Goal: Task Accomplishment & Management: Manage account settings

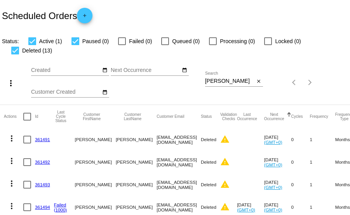
scroll to position [32, 0]
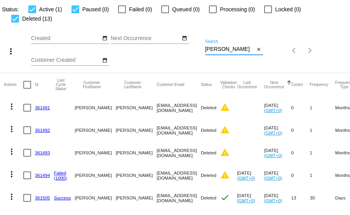
click at [232, 46] on input "PELTIER" at bounding box center [230, 49] width 50 height 6
paste input "LITTLE"
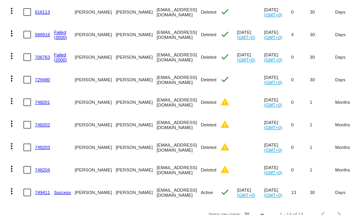
scroll to position [0, 0]
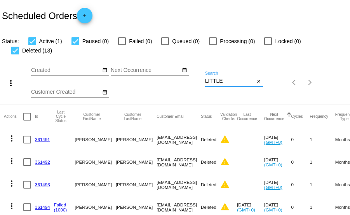
click at [224, 78] on input "LITTLE" at bounding box center [230, 81] width 50 height 6
click at [212, 78] on input "LITTLE" at bounding box center [230, 81] width 50 height 6
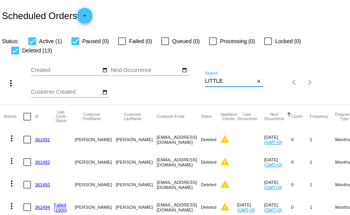
click at [212, 78] on input "LITTLE" at bounding box center [230, 81] width 50 height 6
paste input "735836"
type input "735836"
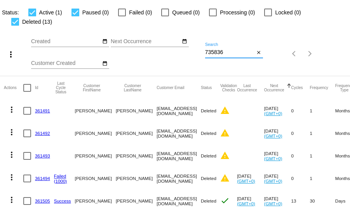
scroll to position [15, 0]
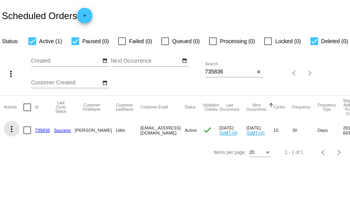
click at [10, 130] on mat-icon "more_vert" at bounding box center [11, 128] width 9 height 9
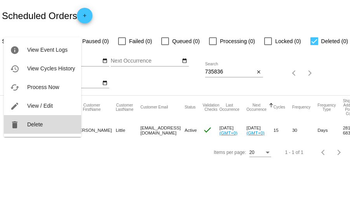
click at [31, 122] on span "Delete" at bounding box center [35, 124] width 16 height 6
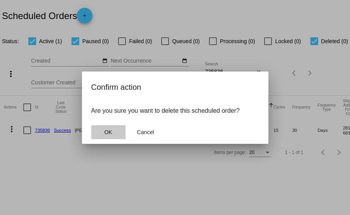
click at [117, 133] on button "OK" at bounding box center [108, 132] width 34 height 14
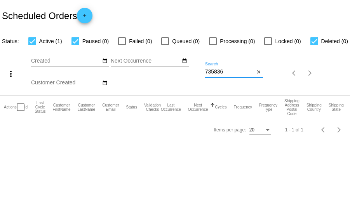
click at [212, 71] on input "735836" at bounding box center [230, 72] width 50 height 6
paste input "Campbell"
type input "Campbell"
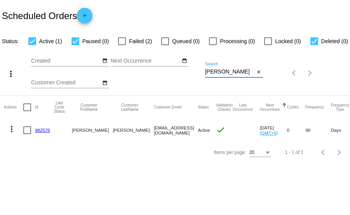
click at [45, 131] on link "982576" at bounding box center [42, 129] width 15 height 5
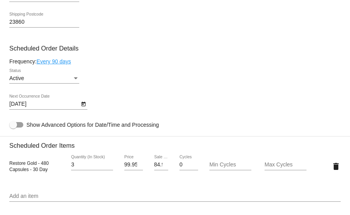
scroll to position [354, 0]
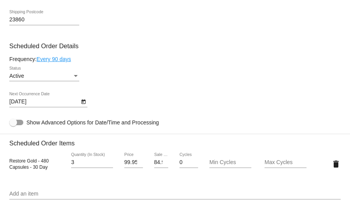
click at [84, 104] on icon "Open calendar" at bounding box center [83, 101] width 5 height 9
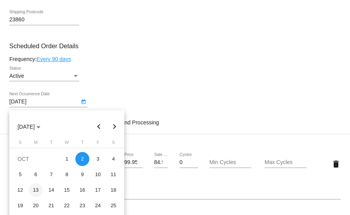
click at [37, 187] on div "13" at bounding box center [36, 190] width 14 height 14
type input "10/13/2025"
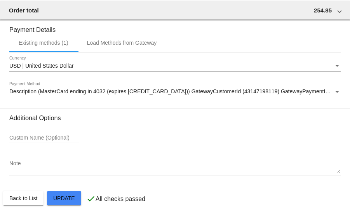
scroll to position [677, 0]
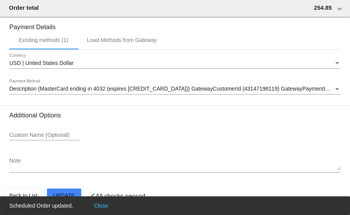
click at [104, 207] on button "Close" at bounding box center [101, 205] width 19 height 8
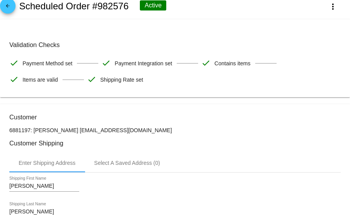
scroll to position [0, 0]
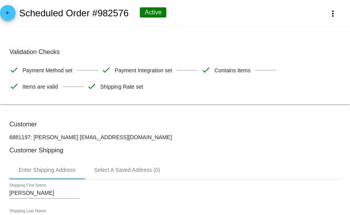
click at [9, 17] on mat-icon "arrow_back" at bounding box center [7, 14] width 9 height 9
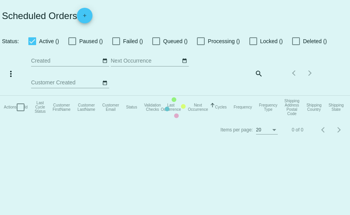
checkbox input "true"
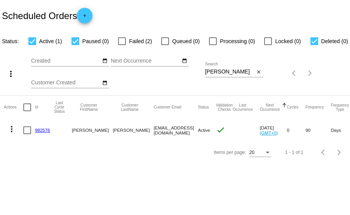
click at [219, 69] on div "Campbell Search" at bounding box center [230, 69] width 50 height 15
click at [219, 71] on input "Campbell" at bounding box center [230, 72] width 50 height 6
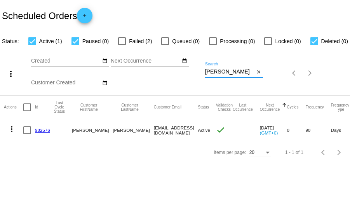
click at [219, 71] on input "Campbell" at bounding box center [230, 72] width 50 height 6
paste input "WAHE"
type input "WAHE"
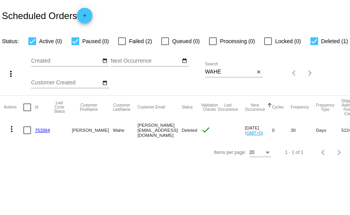
click at [47, 128] on link "753364" at bounding box center [42, 129] width 15 height 5
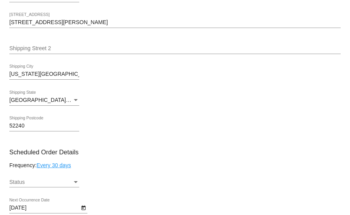
scroll to position [248, 0]
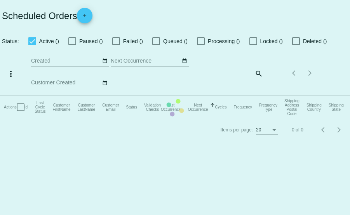
checkbox input "true"
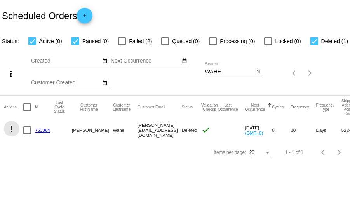
click at [14, 131] on mat-icon "more_vert" at bounding box center [11, 128] width 9 height 9
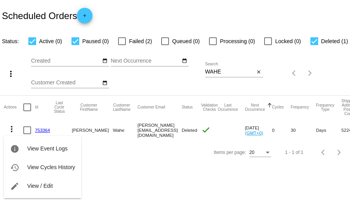
click at [18, 1] on div at bounding box center [175, 107] width 350 height 215
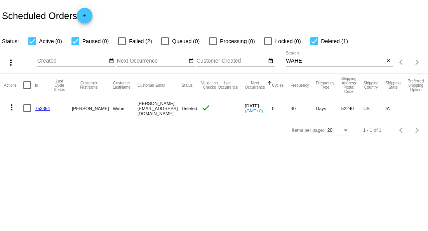
click at [296, 56] on div "WAHE Search" at bounding box center [335, 58] width 98 height 15
click at [296, 58] on input "WAHE" at bounding box center [335, 61] width 98 height 6
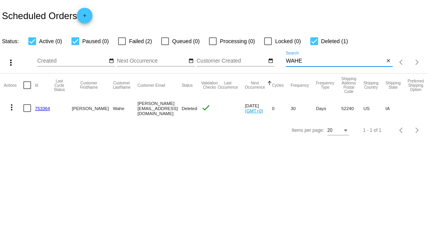
paste input "[PERSON_NAME]"
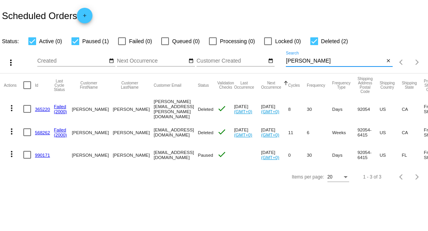
click at [166, 201] on body "Scheduled Orders add Status: Active (0) Paused (1) Failed (0) Queued (0) Proces…" at bounding box center [214, 115] width 428 height 231
click at [75, 167] on div "Items per page: 20 1 - 3 of 3" at bounding box center [214, 177] width 428 height 22
click at [75, 186] on div "Items per page: 20 1 - 3 of 3" at bounding box center [214, 177] width 428 height 22
click at [14, 152] on mat-icon "more_vert" at bounding box center [11, 153] width 9 height 9
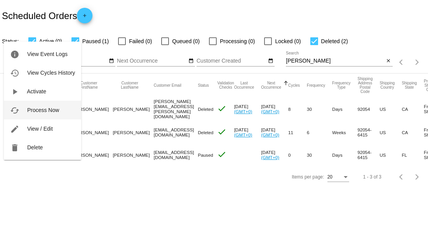
click at [48, 109] on span "Process Now" at bounding box center [43, 110] width 32 height 6
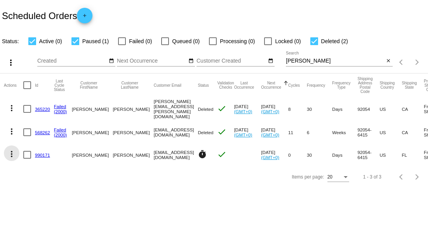
click at [10, 151] on mat-icon "more_vert" at bounding box center [11, 153] width 9 height 9
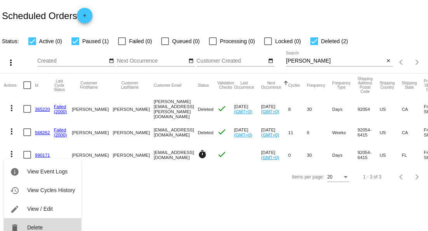
click at [36, 222] on button "delete Delete" at bounding box center [42, 227] width 77 height 19
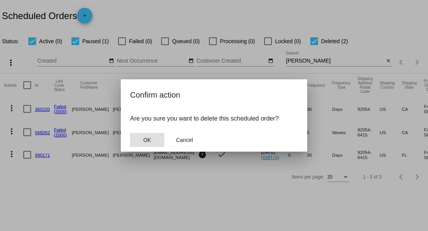
click at [157, 139] on button "OK" at bounding box center [147, 140] width 34 height 14
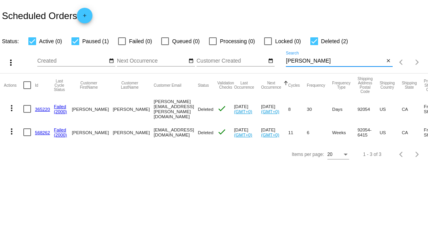
click at [295, 58] on input "[PERSON_NAME]" at bounding box center [335, 61] width 98 height 6
paste input "[EMAIL_ADDRESS][DOMAIN_NAME]"
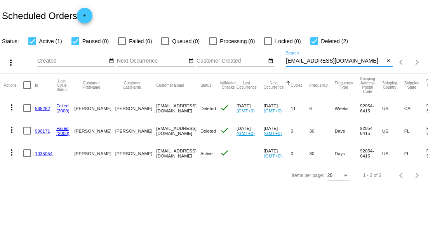
type input "[EMAIL_ADDRESS][DOMAIN_NAME]"
click at [14, 153] on mat-icon "more_vert" at bounding box center [11, 152] width 9 height 9
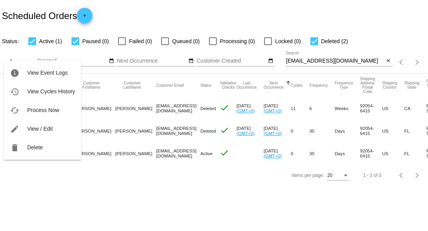
click at [48, 194] on div at bounding box center [214, 115] width 428 height 231
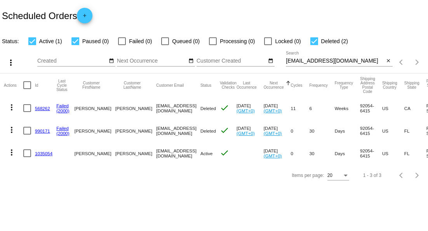
click at [42, 154] on link "1035054" at bounding box center [43, 153] width 17 height 5
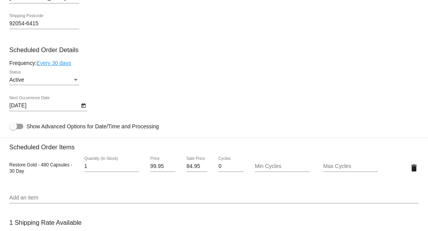
scroll to position [333, 0]
click at [60, 84] on div "Active" at bounding box center [40, 81] width 63 height 6
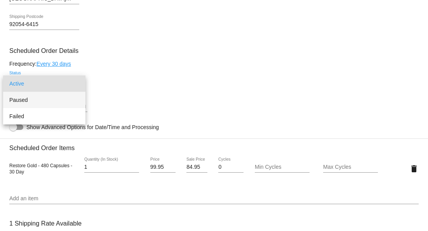
click at [57, 95] on span "Paused" at bounding box center [44, 100] width 70 height 16
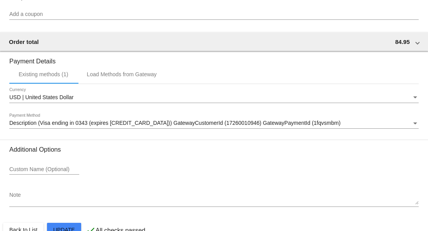
scroll to position [644, 0]
